Goal: Information Seeking & Learning: Learn about a topic

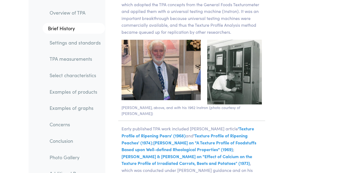
scroll to position [1122, 0]
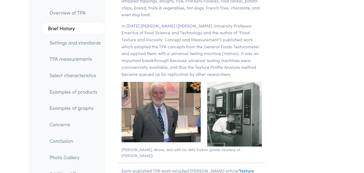
click at [83, 59] on link "TPA measurements" at bounding box center [75, 59] width 60 height 12
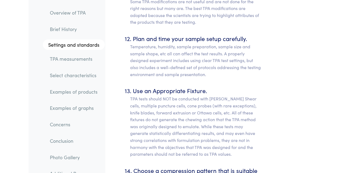
scroll to position [3813, 0]
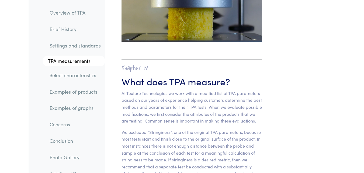
click at [265, 49] on section "Chapter IV What does TPA measure? At Texture Technologies we work with a modifi…" at bounding box center [192, 147] width 166 height 197
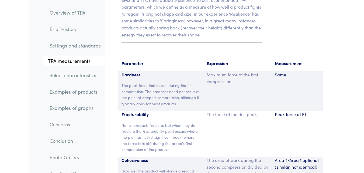
scroll to position [3996, 0]
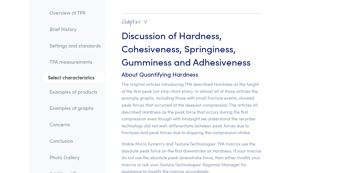
scroll to position [4709, 0]
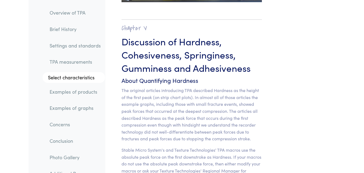
click at [88, 105] on link "Examples of graphs" at bounding box center [75, 108] width 60 height 12
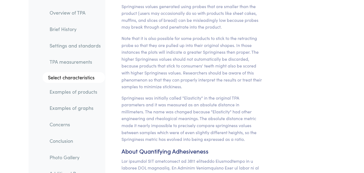
scroll to position [7434, 0]
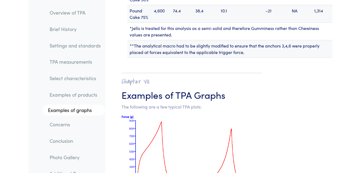
click at [262, 115] on img at bounding box center [192, 157] width 141 height 84
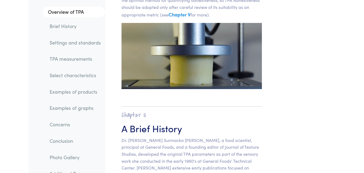
scroll to position [248, 0]
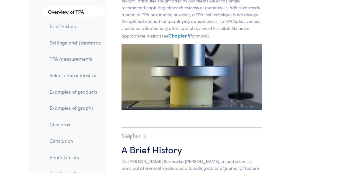
click at [206, 57] on img at bounding box center [192, 77] width 141 height 66
